Goal: Task Accomplishment & Management: Manage account settings

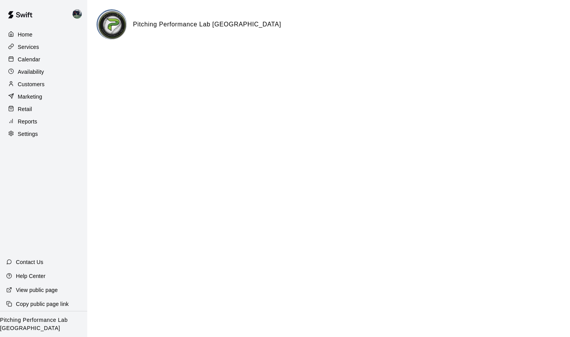
click at [27, 48] on p "Services" at bounding box center [28, 47] width 21 height 8
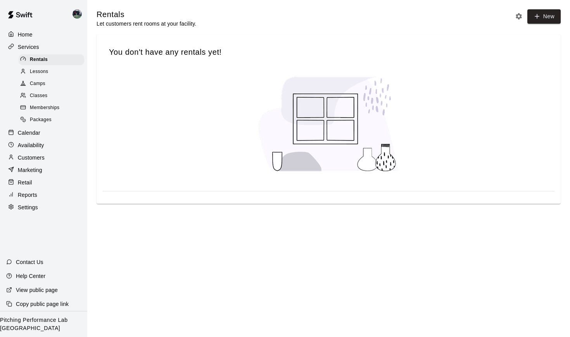
click at [75, 16] on img at bounding box center [77, 13] width 9 height 9
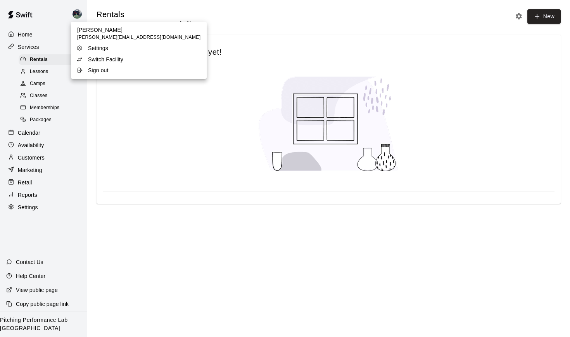
click at [99, 59] on p "Switch Facility" at bounding box center [105, 59] width 35 height 8
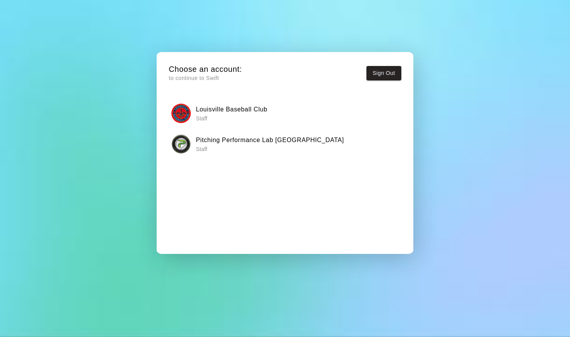
click at [202, 114] on p "Staff" at bounding box center [231, 118] width 71 height 8
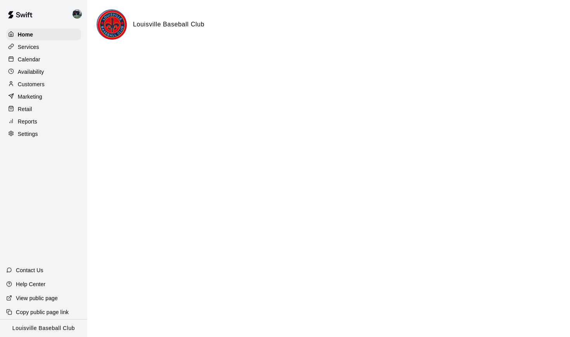
click at [36, 61] on p "Calendar" at bounding box center [29, 59] width 23 height 8
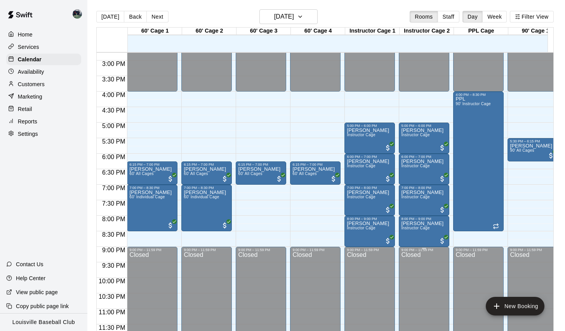
scroll to position [0, 2]
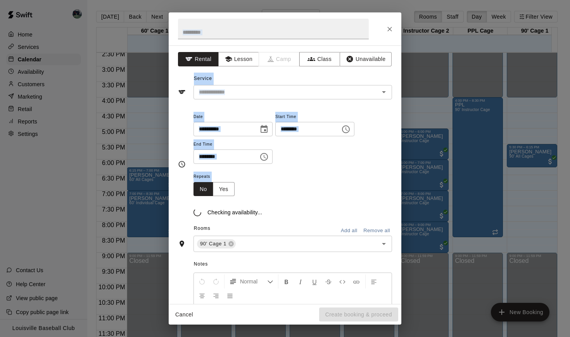
click at [452, 123] on div "**********" at bounding box center [285, 168] width 570 height 337
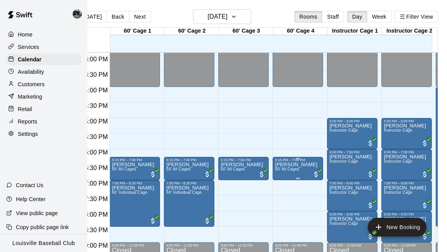
scroll to position [475, 0]
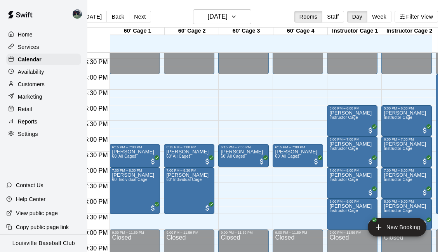
click at [43, 71] on p "Availability" at bounding box center [31, 72] width 26 height 8
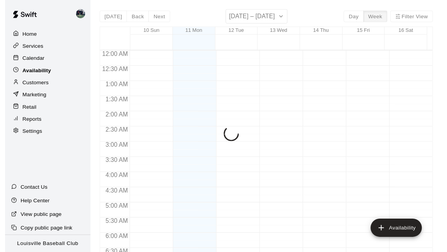
scroll to position [385, 0]
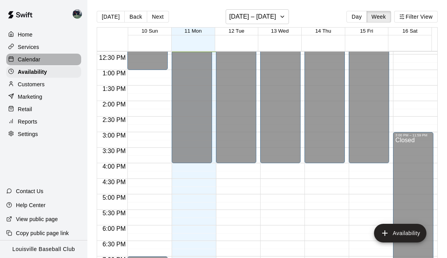
click at [31, 56] on p "Calendar" at bounding box center [29, 59] width 23 height 8
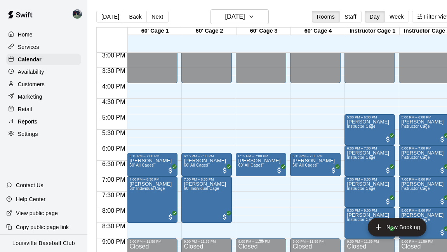
scroll to position [0, 23]
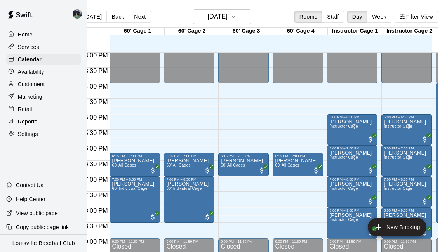
click at [74, 13] on img at bounding box center [77, 13] width 9 height 9
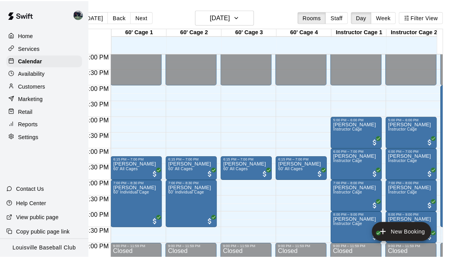
scroll to position [0, 17]
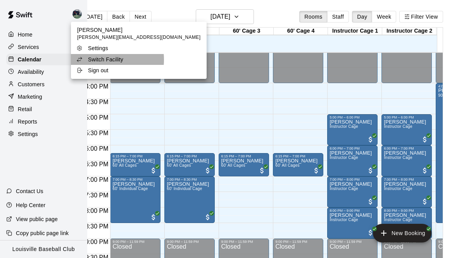
click at [96, 59] on p "Switch Facility" at bounding box center [105, 59] width 35 height 8
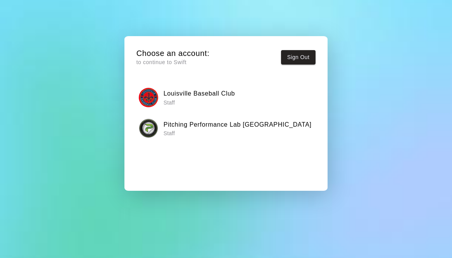
click at [150, 122] on img "button" at bounding box center [148, 127] width 19 height 19
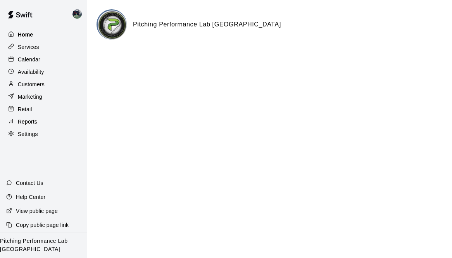
click at [36, 36] on div "Home" at bounding box center [43, 35] width 75 height 12
click at [33, 61] on p "Calendar" at bounding box center [29, 59] width 23 height 8
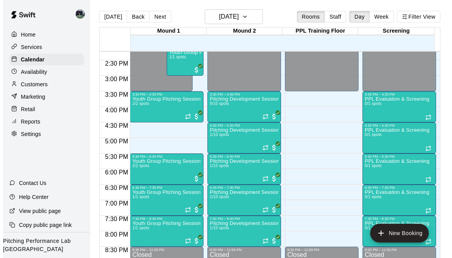
scroll to position [454, 0]
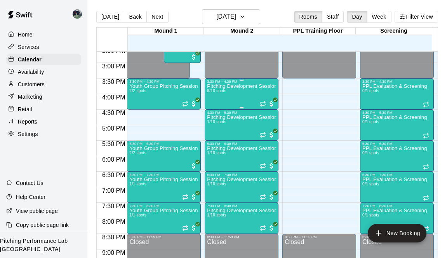
click at [248, 97] on div "Pitching Development Session, PPL [GEOGRAPHIC_DATA] (Ages [DEMOGRAPHIC_DATA]+) …" at bounding box center [241, 212] width 69 height 258
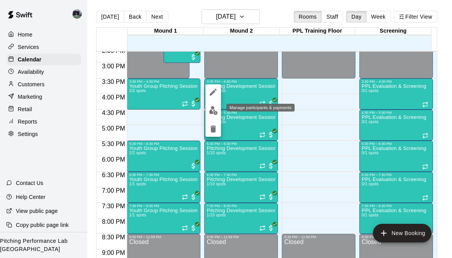
click at [213, 108] on img "edit" at bounding box center [213, 110] width 9 height 9
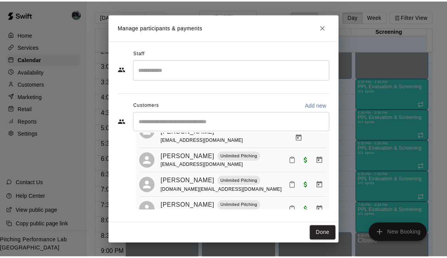
scroll to position [164, 0]
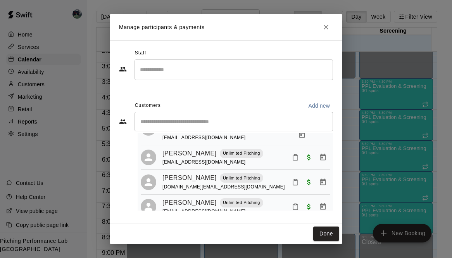
click at [329, 29] on icon "Close" at bounding box center [326, 27] width 8 height 8
